Goal: Transaction & Acquisition: Purchase product/service

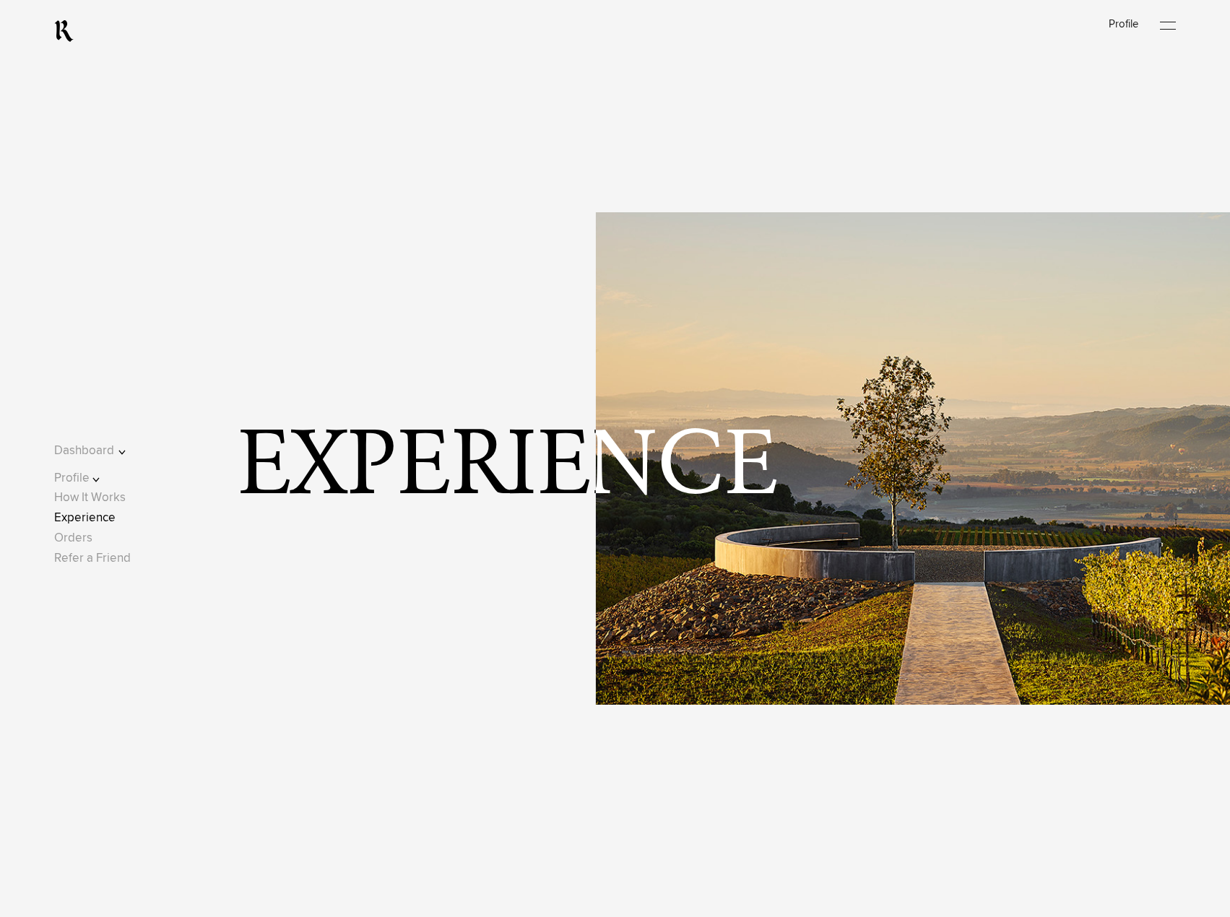
click at [116, 445] on button "Dashboard" at bounding box center [100, 450] width 92 height 19
click at [97, 531] on button "Profile" at bounding box center [100, 534] width 92 height 19
click at [97, 445] on link "Contact" at bounding box center [87, 444] width 41 height 12
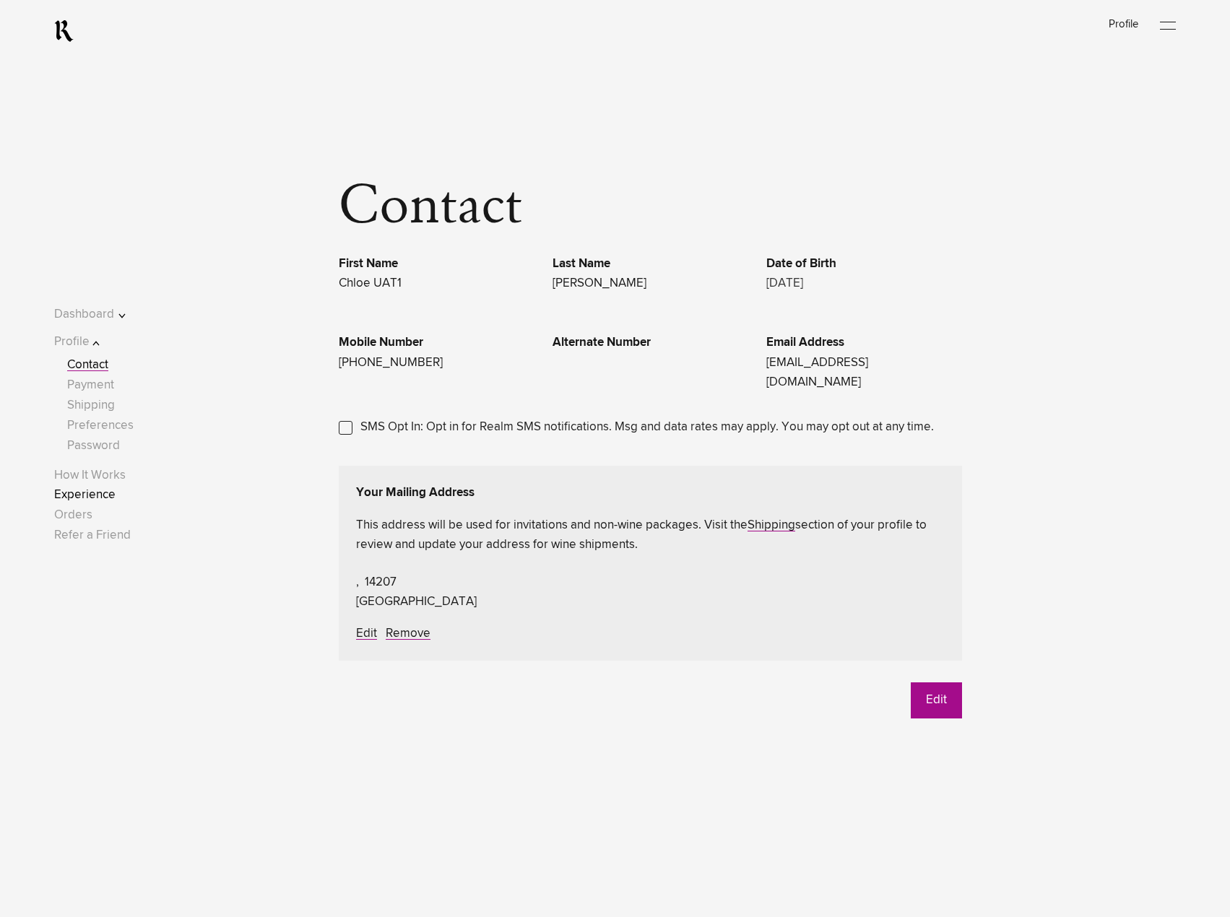
click at [108, 495] on link "Experience" at bounding box center [84, 495] width 61 height 12
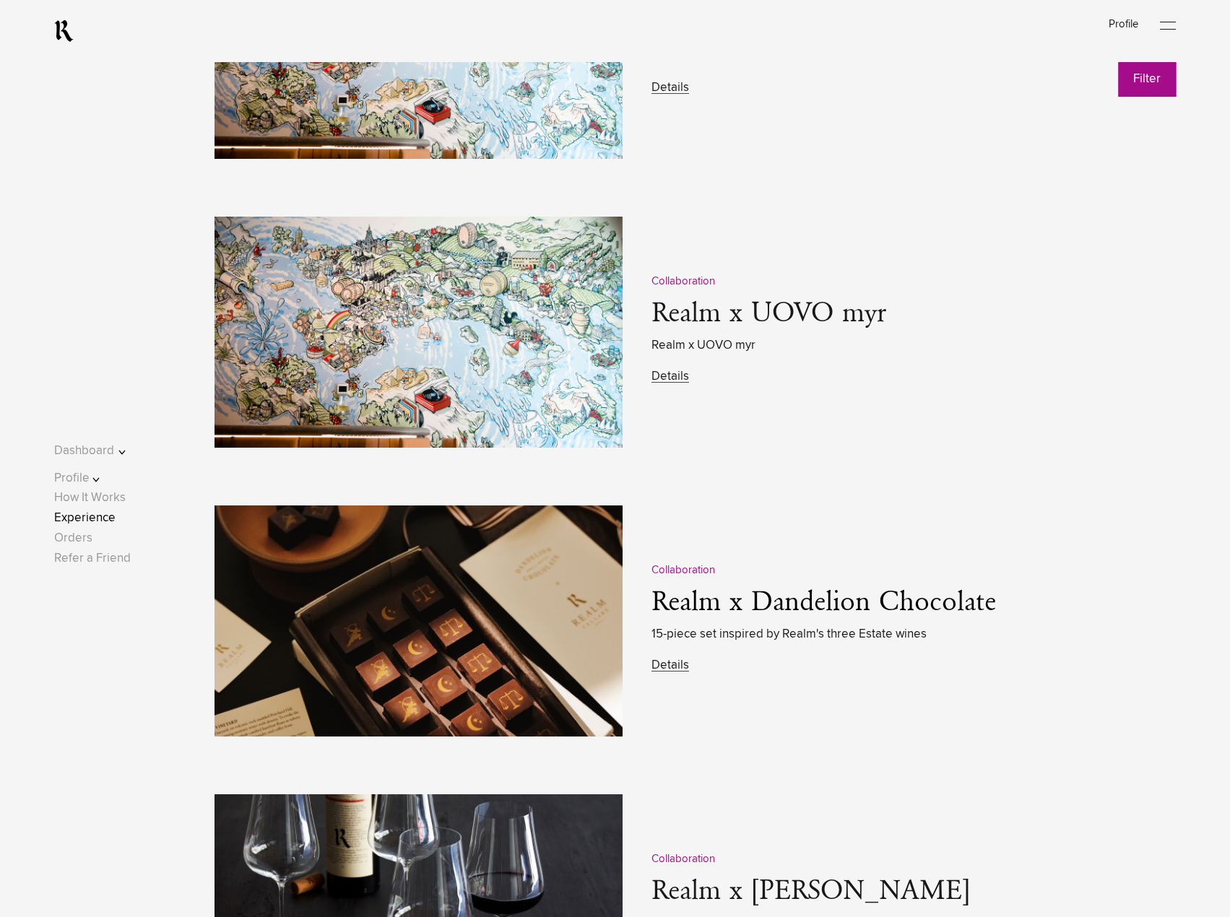
scroll to position [1950, 0]
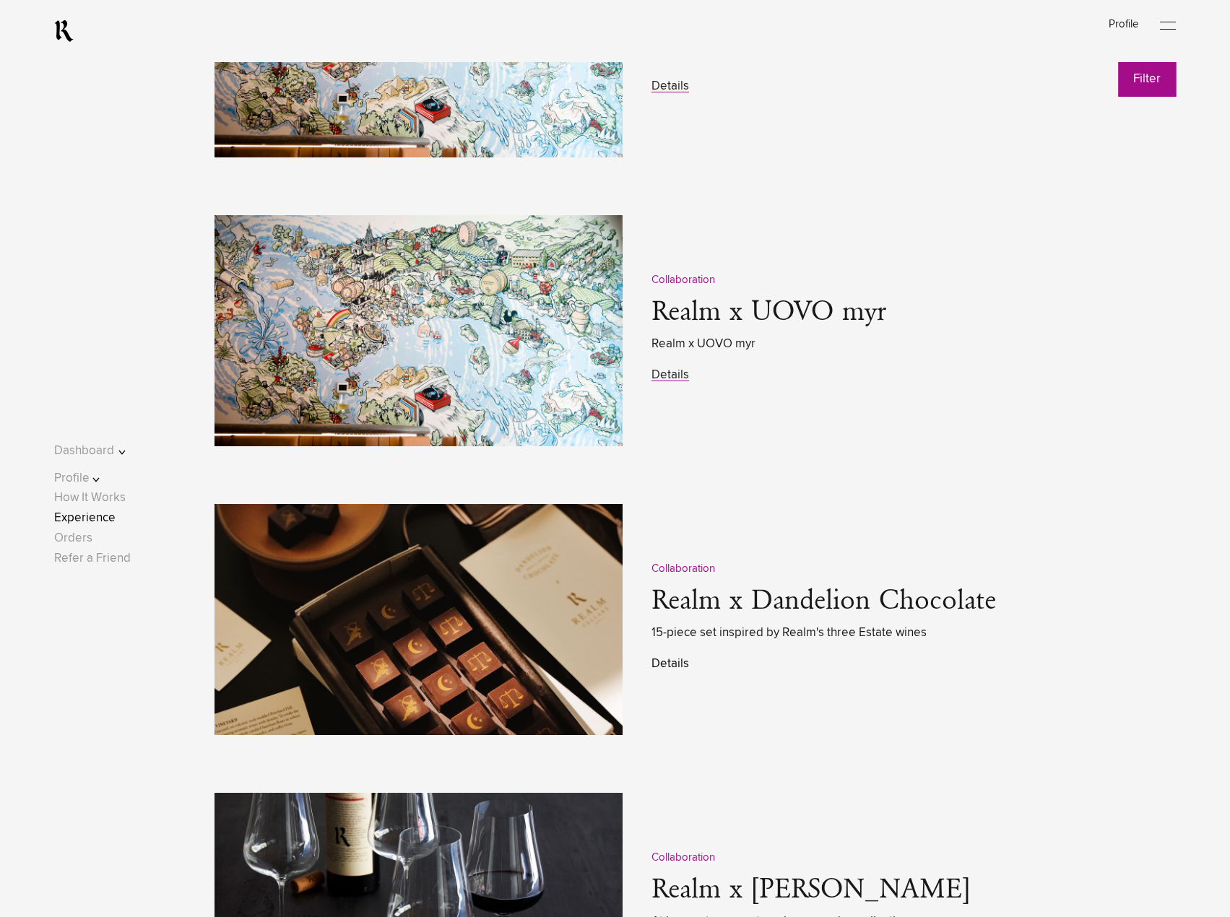
click at [666, 667] on link "Details" at bounding box center [670, 664] width 38 height 12
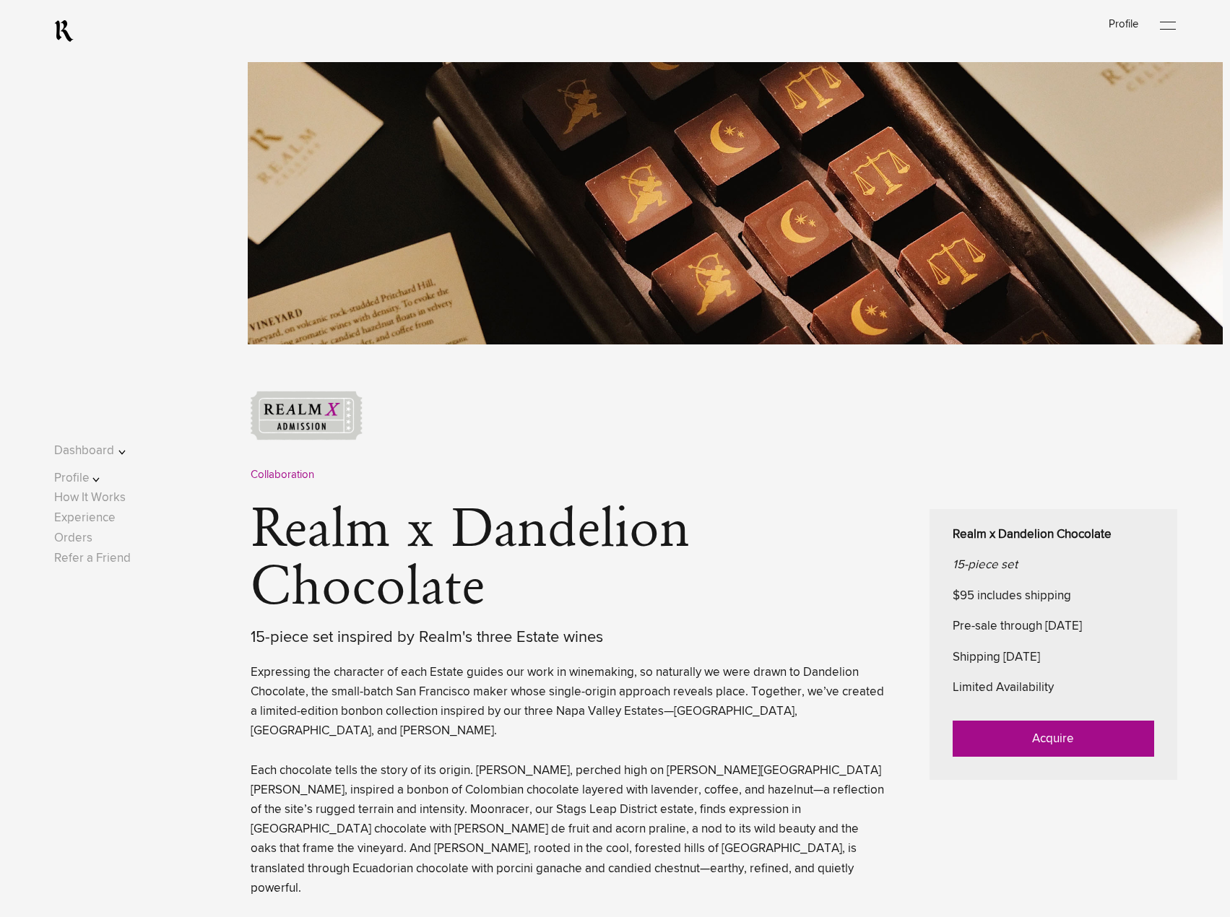
scroll to position [277, 0]
click at [1020, 737] on link "Acquire" at bounding box center [1053, 738] width 201 height 36
